Goal: Navigation & Orientation: Find specific page/section

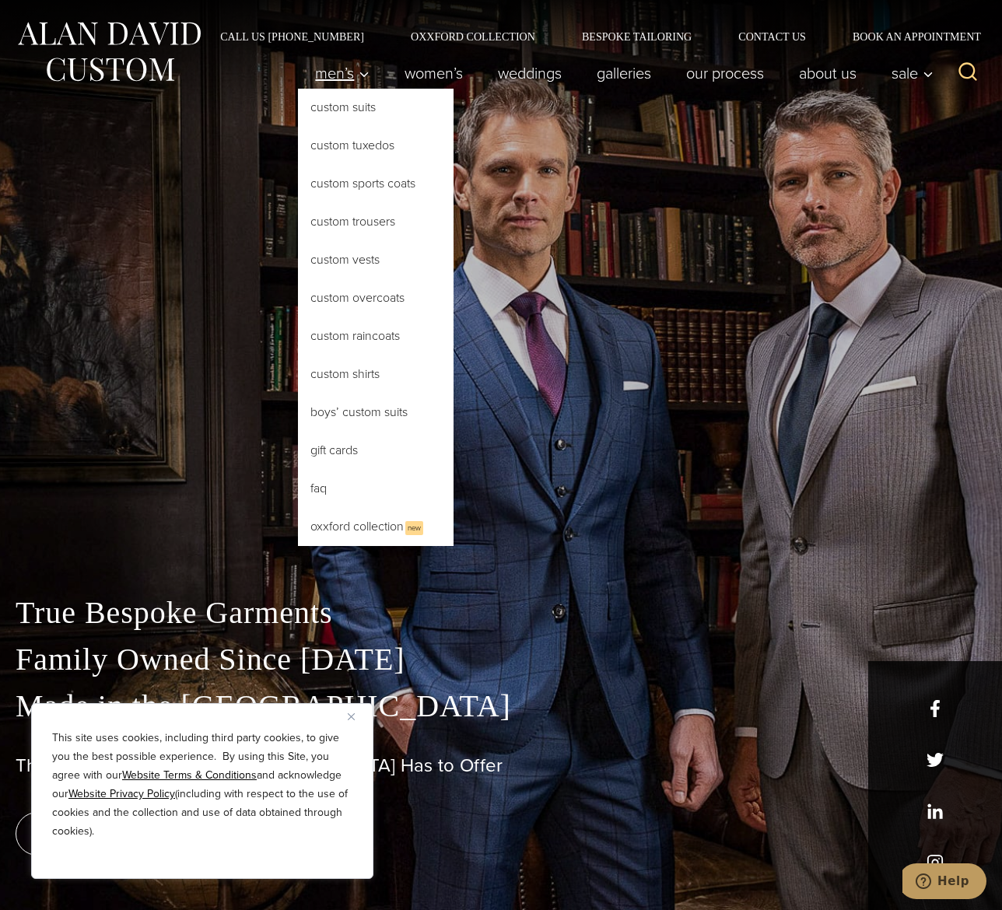
click at [344, 78] on span "Men’s" at bounding box center [342, 73] width 54 height 16
click at [321, 81] on span "Men’s" at bounding box center [342, 73] width 54 height 16
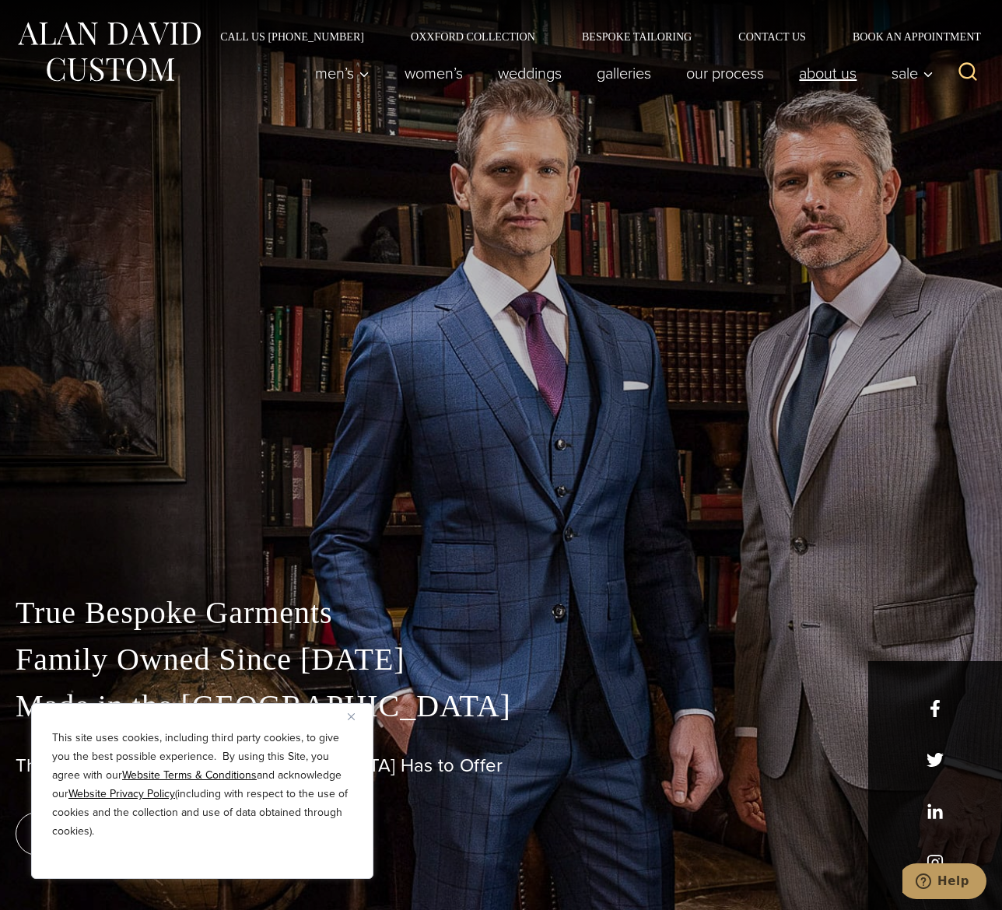
click at [843, 85] on link "About Us" at bounding box center [828, 73] width 93 height 31
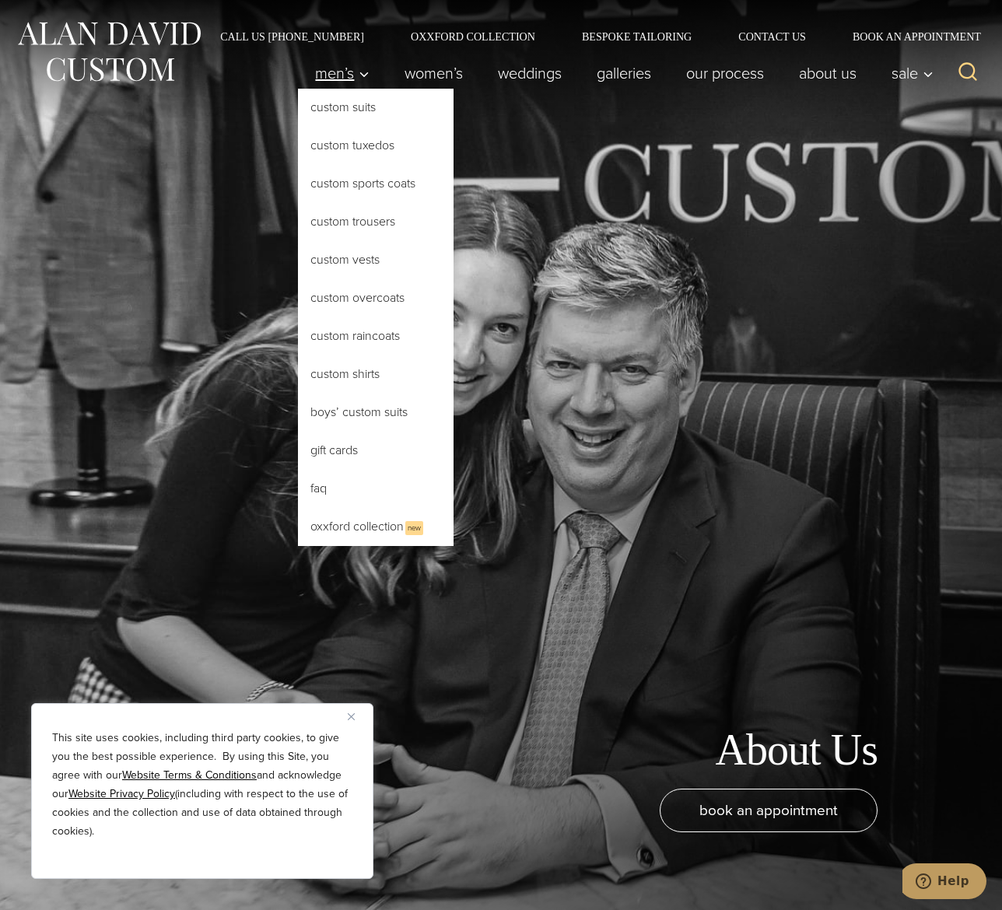
click at [342, 75] on span "Men’s" at bounding box center [342, 73] width 54 height 16
click at [372, 374] on link "Custom Shirts" at bounding box center [376, 374] width 156 height 37
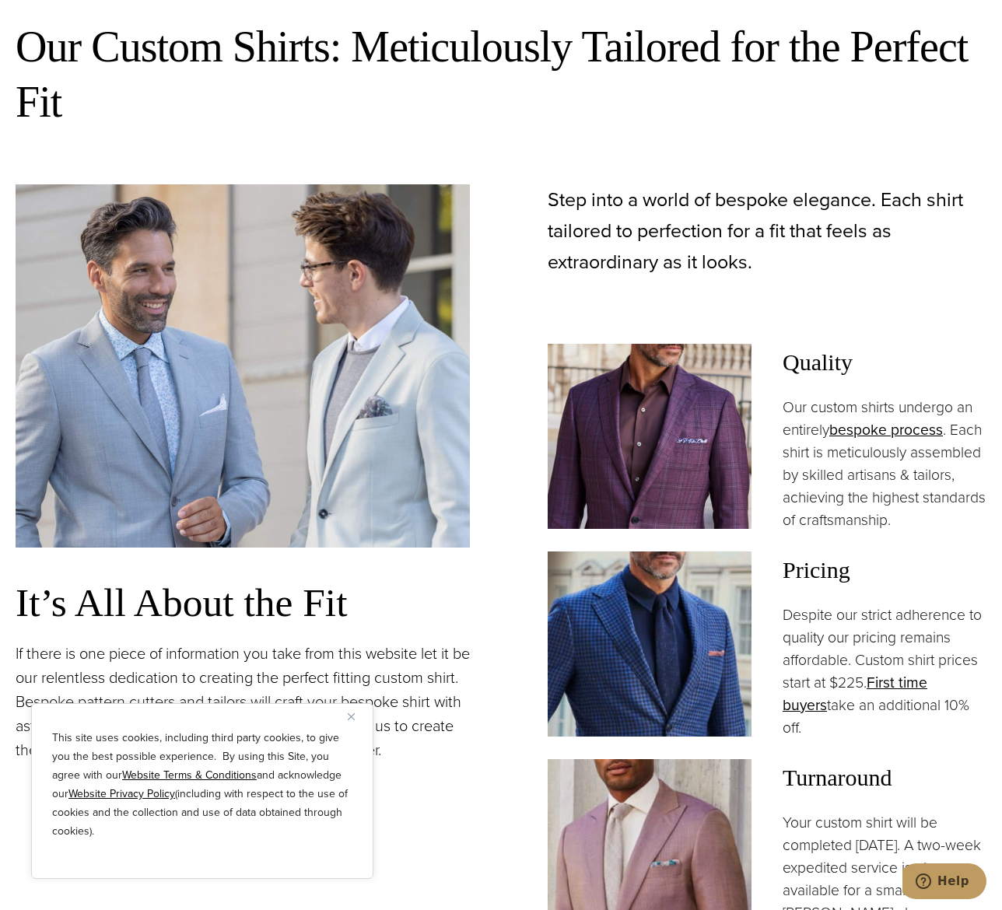
scroll to position [1619, 0]
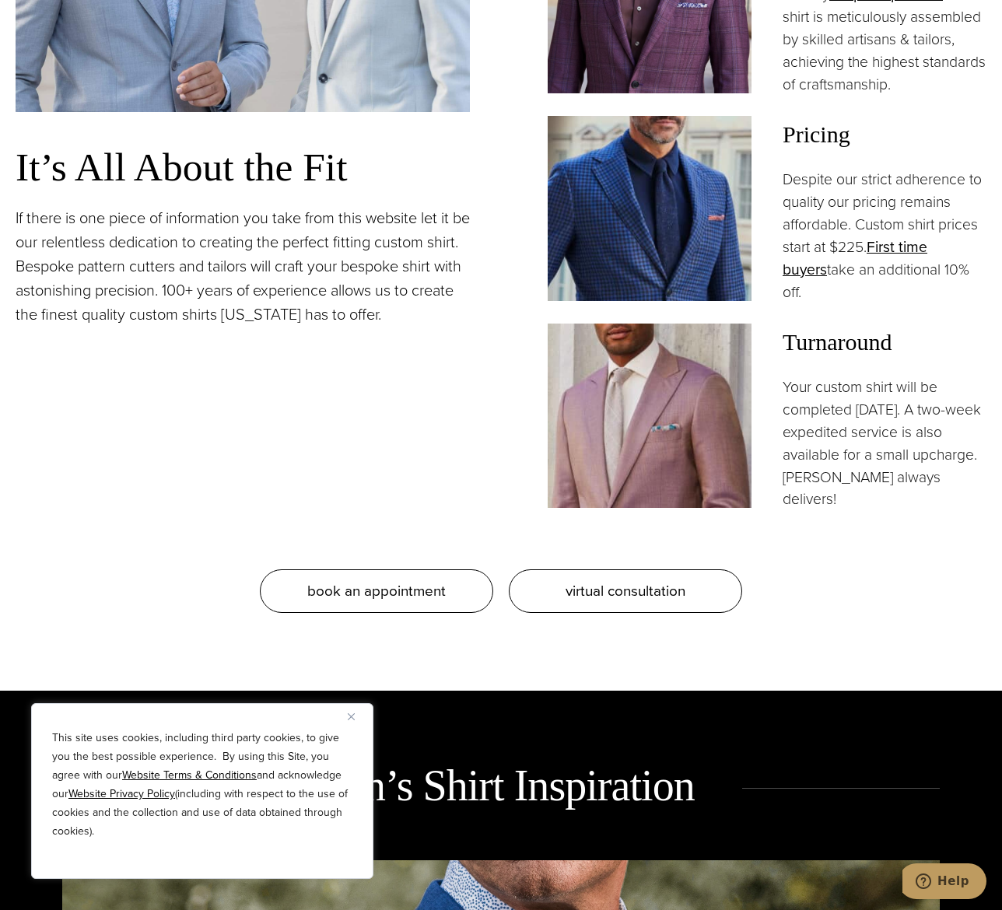
click at [376, 339] on div "It’s All About the Fit If there is one piece of information you take from this …" at bounding box center [243, 130] width 454 height 763
